Goal: Task Accomplishment & Management: Manage account settings

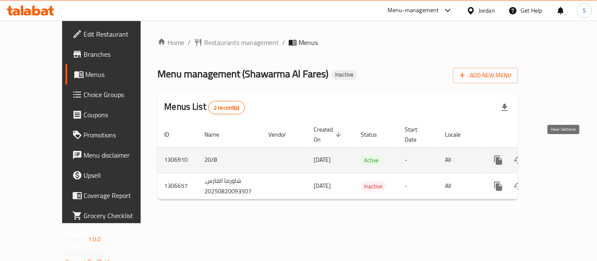
click at [564, 155] on icon "enhanced table" at bounding box center [559, 160] width 10 height 10
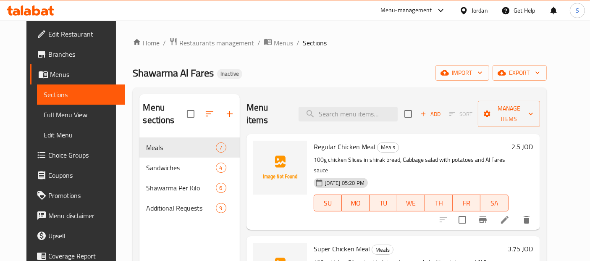
click at [44, 120] on span "Full Menu View" at bounding box center [81, 115] width 75 height 10
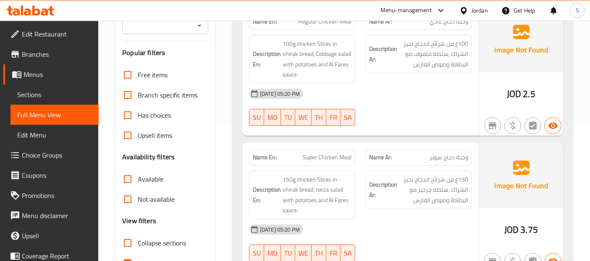
scroll to position [233, 0]
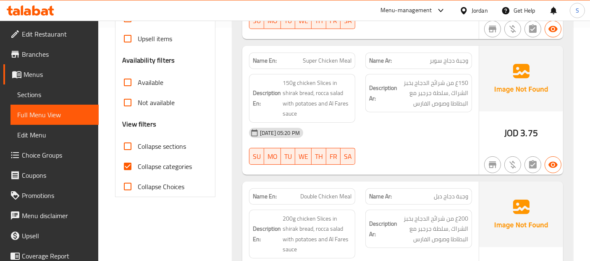
click at [130, 103] on input "Not available" at bounding box center [128, 102] width 20 height 20
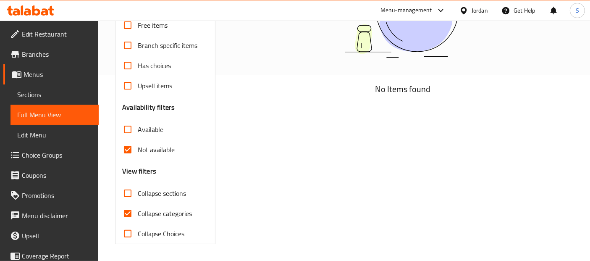
scroll to position [185, 0]
click at [166, 159] on label "Not available" at bounding box center [146, 150] width 57 height 20
click at [138, 159] on input "Not available" at bounding box center [128, 150] width 20 height 20
checkbox input "false"
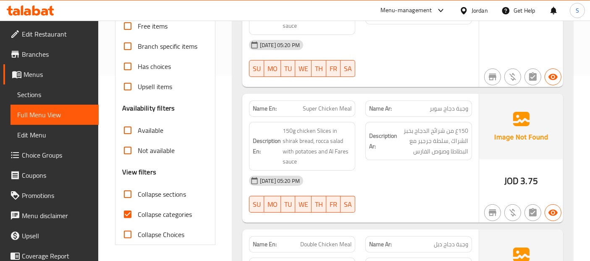
click at [348, 122] on div "Description En: 150g chicken Slices in shirak bread, rocca salad with potatoes …" at bounding box center [302, 146] width 107 height 49
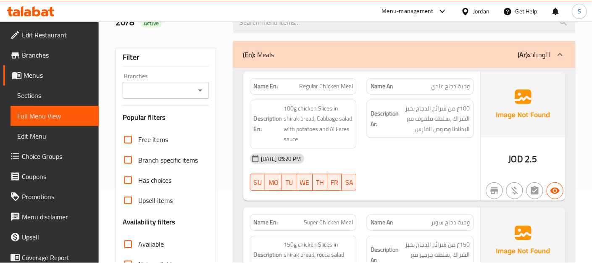
scroll to position [124, 0]
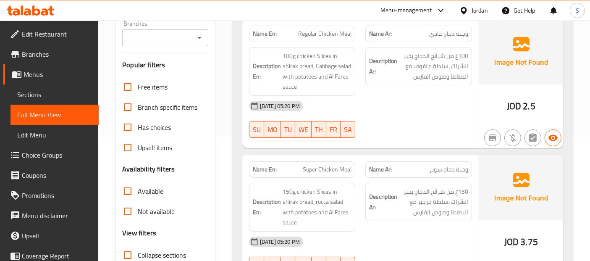
click at [389, 105] on div "[DATE] 05:20 PM" at bounding box center [360, 106] width 233 height 20
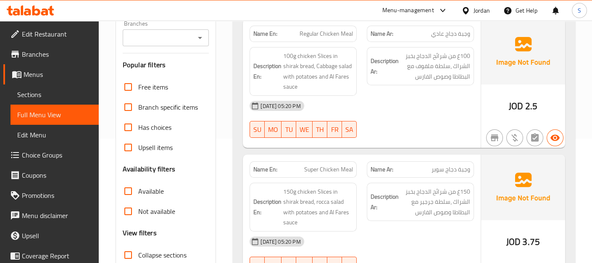
click at [474, 133] on div at bounding box center [420, 138] width 117 height 10
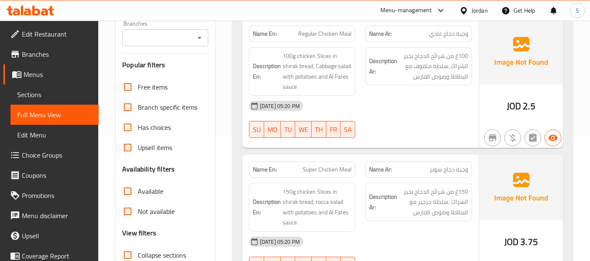
click at [355, 83] on div "Description En: 100g chicken Slices in shirak bread, Cabbage salad with potatoe…" at bounding box center [302, 71] width 107 height 49
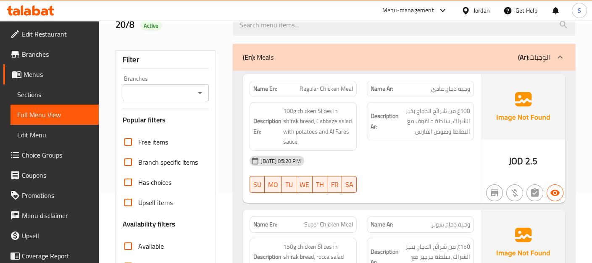
scroll to position [85, 0]
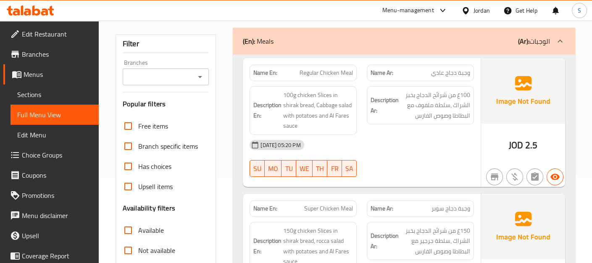
click at [454, 135] on div "[DATE] 05:20 PM" at bounding box center [362, 145] width 234 height 20
click at [446, 135] on div "[DATE] 05:20 PM" at bounding box center [362, 145] width 234 height 20
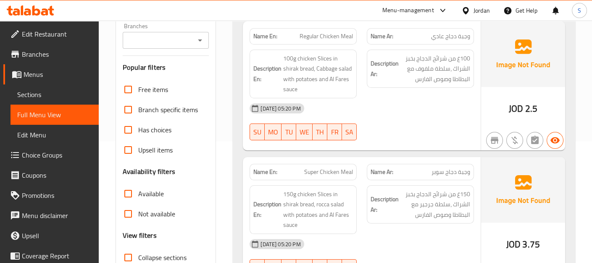
scroll to position [123, 0]
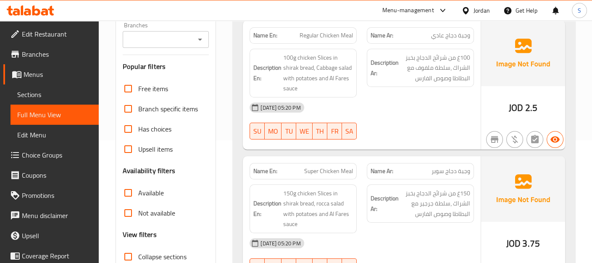
click at [460, 107] on div "[DATE] 05:20 PM SU MO TU WE TH FR SA" at bounding box center [362, 120] width 234 height 47
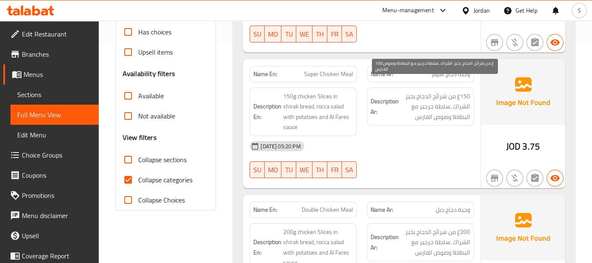
scroll to position [235, 0]
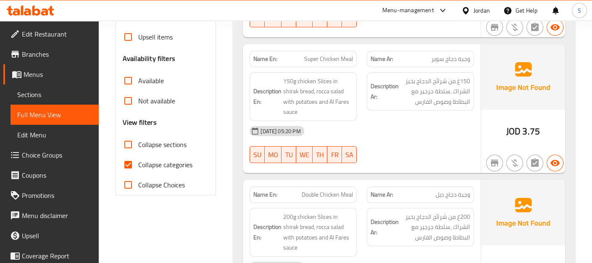
click at [425, 124] on div "[DATE] 05:20 PM SU MO TU WE TH FR SA" at bounding box center [362, 144] width 234 height 47
click at [455, 121] on div "[DATE] 05:20 PM SU MO TU WE TH FR SA" at bounding box center [362, 144] width 234 height 47
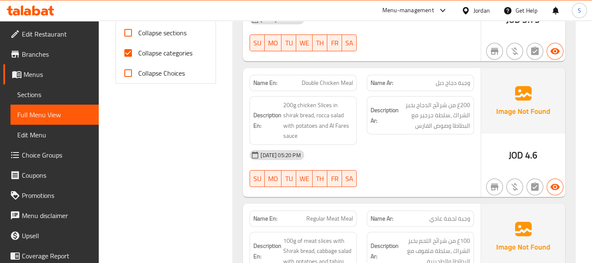
scroll to position [366, 0]
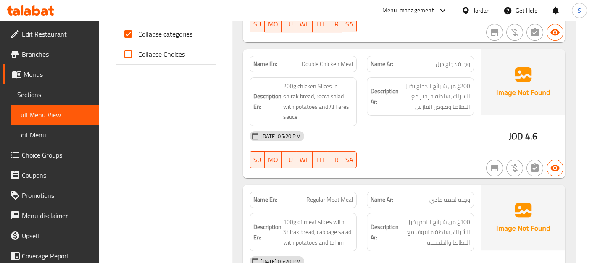
click at [462, 126] on div "[DATE] 05:20 PM" at bounding box center [362, 136] width 234 height 20
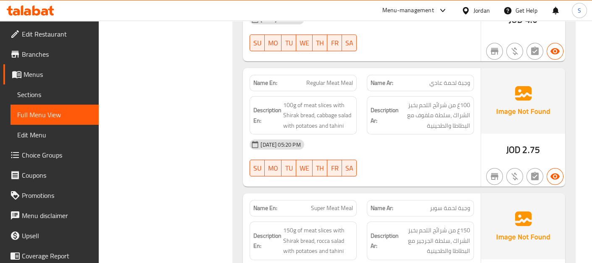
scroll to position [496, 0]
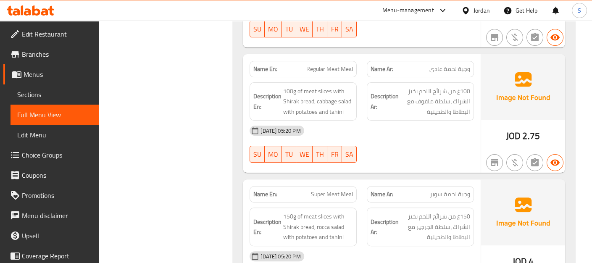
click at [471, 121] on div "[DATE] 05:20 PM" at bounding box center [362, 131] width 234 height 20
click at [444, 158] on div at bounding box center [420, 163] width 117 height 10
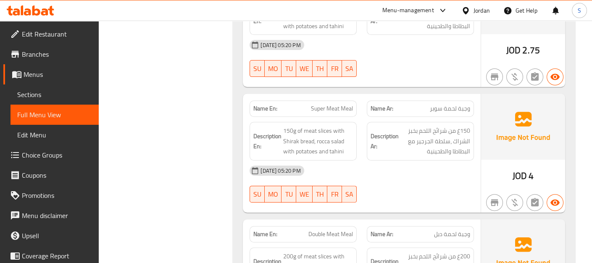
scroll to position [589, 0]
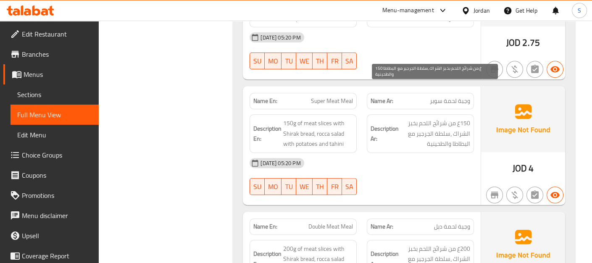
click at [450, 118] on span "150غ من شرائح اللحم بخبز الشراك ،سلطة الجرجير مع البطاطا والطحينية" at bounding box center [435, 133] width 70 height 31
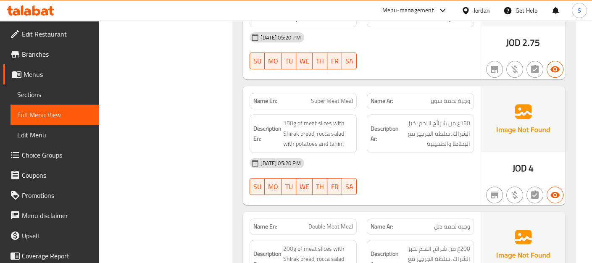
click at [465, 153] on div "[DATE] 05:20 PM" at bounding box center [362, 163] width 234 height 20
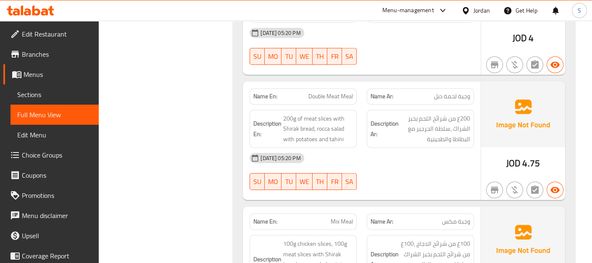
scroll to position [720, 0]
click at [463, 147] on div "[DATE] 05:20 PM" at bounding box center [362, 157] width 234 height 20
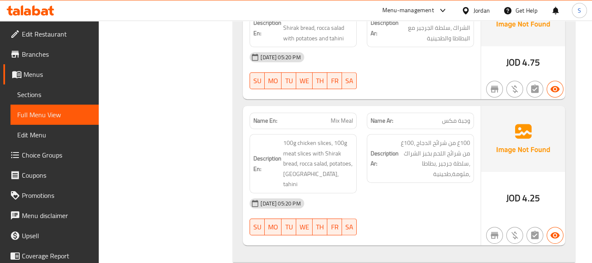
scroll to position [837, 0]
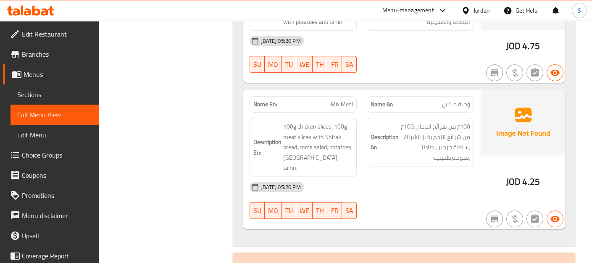
click at [426, 177] on div "[DATE] 05:20 PM" at bounding box center [362, 187] width 234 height 20
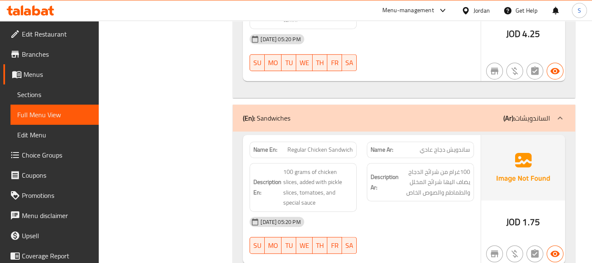
scroll to position [992, 0]
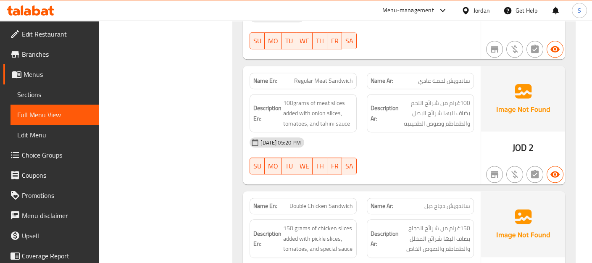
scroll to position [1167, 0]
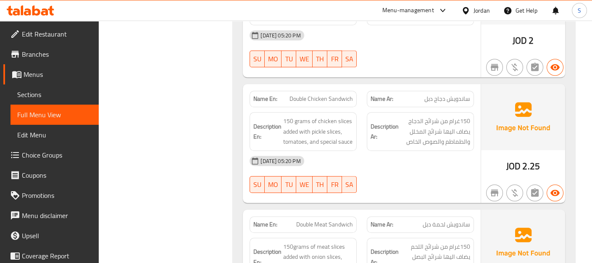
scroll to position [1297, 0]
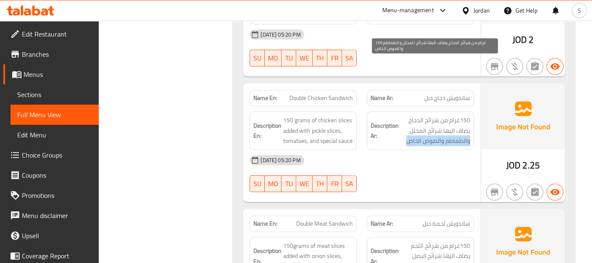
drag, startPoint x: 470, startPoint y: 87, endPoint x: 402, endPoint y: 87, distance: 68.1
click at [402, 115] on span "150غرام من شرائح الدجاج يضاف اليها شرائح المخلل والطماطم والصوص الخاص" at bounding box center [435, 130] width 70 height 31
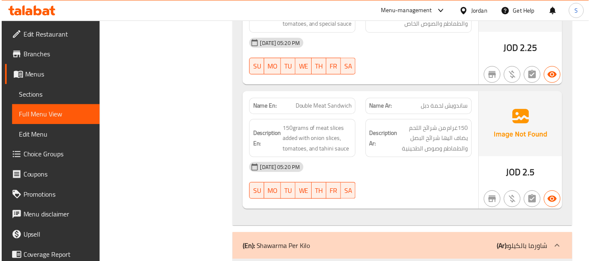
scroll to position [1428, 0]
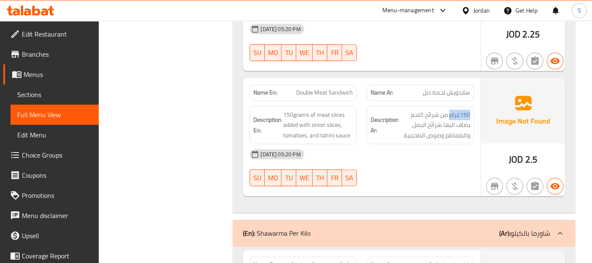
drag, startPoint x: 449, startPoint y: 58, endPoint x: 473, endPoint y: 58, distance: 24.0
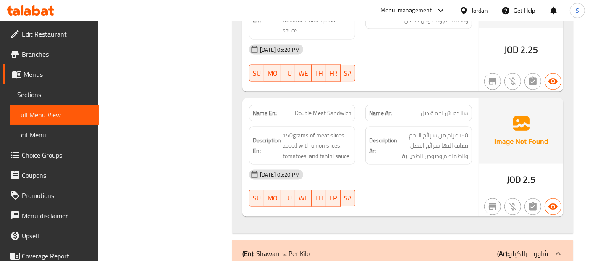
click at [71, 96] on span "Sections" at bounding box center [54, 94] width 75 height 10
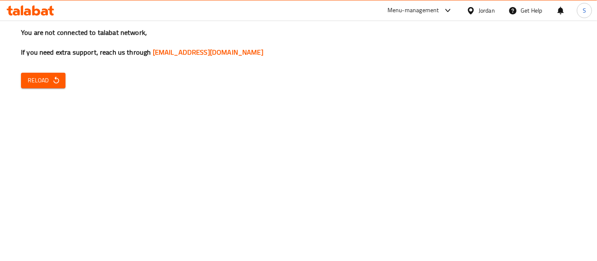
click at [522, 119] on div "You are not connected to talabat network, If you need extra support, reach us t…" at bounding box center [298, 130] width 597 height 261
click at [43, 142] on div "You are not connected to talabat network, If you need extra support, reach us t…" at bounding box center [298, 130] width 597 height 261
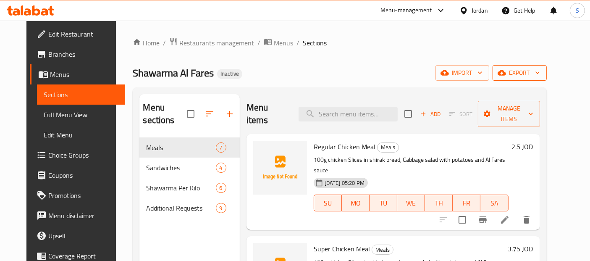
click at [541, 79] on button "export" at bounding box center [520, 73] width 54 height 16
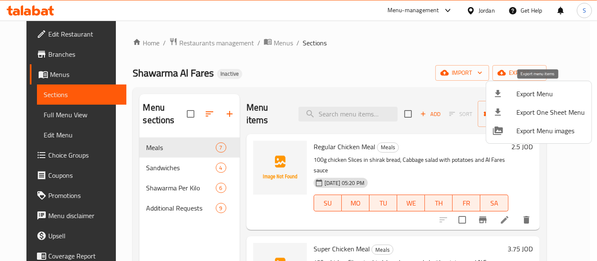
click at [529, 90] on span "Export Menu" at bounding box center [551, 94] width 68 height 10
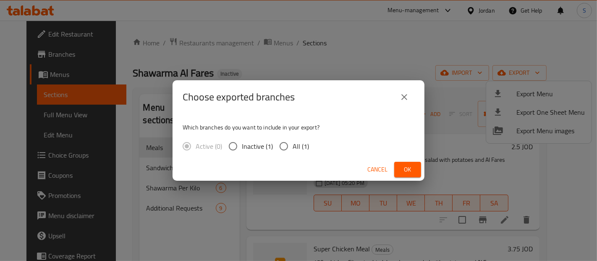
click at [286, 140] on input "All (1)" at bounding box center [284, 146] width 18 height 18
radio input "true"
click at [402, 167] on span "Ok" at bounding box center [407, 169] width 13 height 11
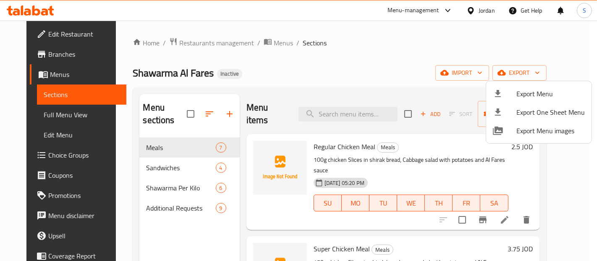
click at [353, 66] on div at bounding box center [298, 130] width 597 height 261
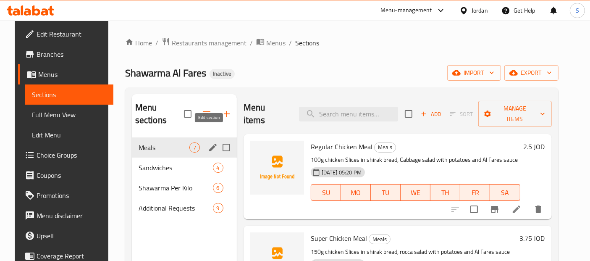
click at [208, 142] on icon "edit" at bounding box center [213, 147] width 10 height 10
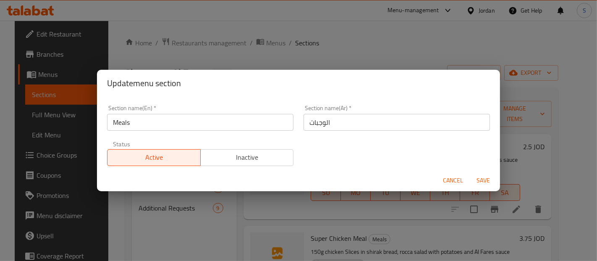
click at [239, 120] on input "Meals" at bounding box center [200, 122] width 187 height 17
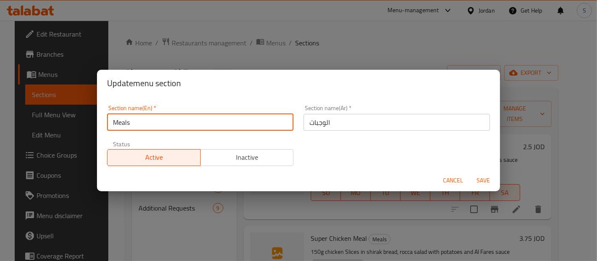
click at [239, 120] on input "Meals" at bounding box center [200, 122] width 187 height 17
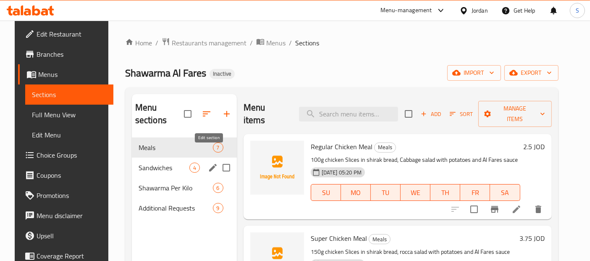
click at [210, 164] on icon "edit" at bounding box center [213, 168] width 8 height 8
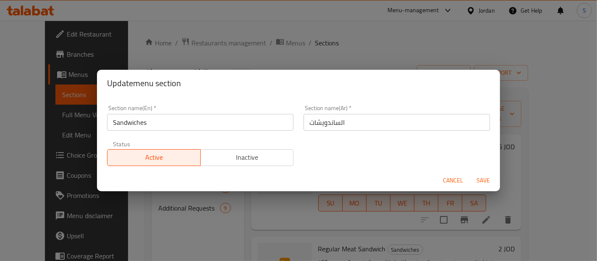
click at [212, 119] on input "Sandwiches" at bounding box center [200, 122] width 187 height 17
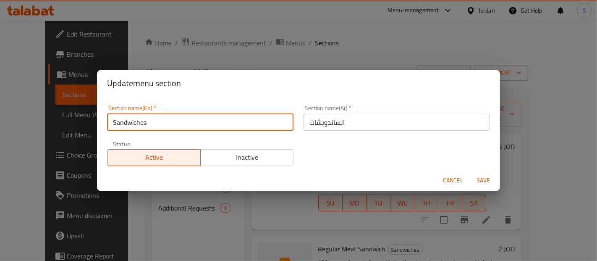
click at [212, 119] on input "Sandwiches" at bounding box center [200, 122] width 187 height 17
